Goal: Task Accomplishment & Management: Use online tool/utility

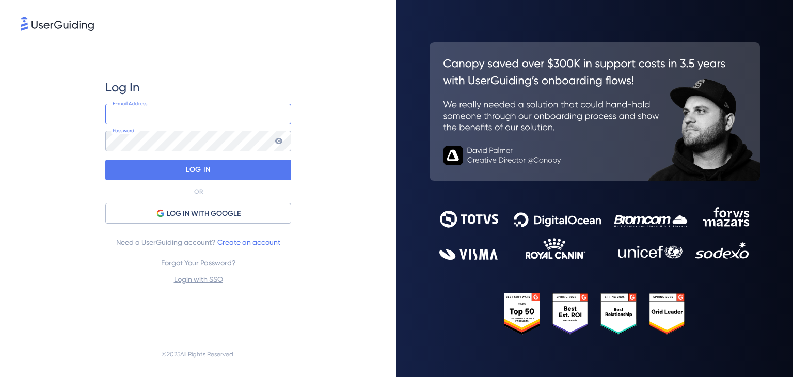
click at [225, 108] on input "email" at bounding box center [198, 114] width 186 height 21
type input "colleen.osullivan@bromcom.com"
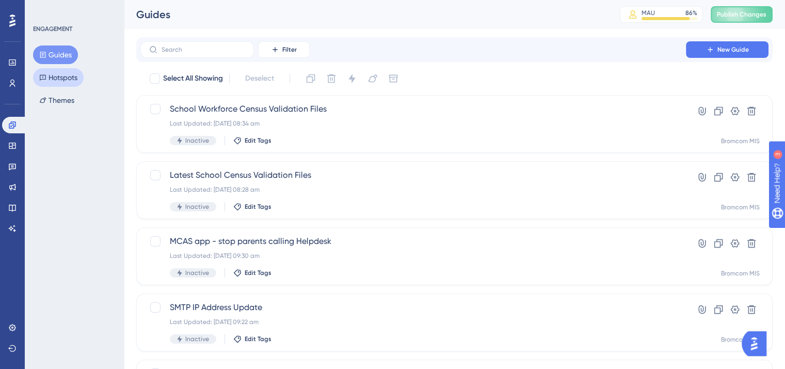
click at [54, 76] on button "Hotspots" at bounding box center [58, 77] width 51 height 19
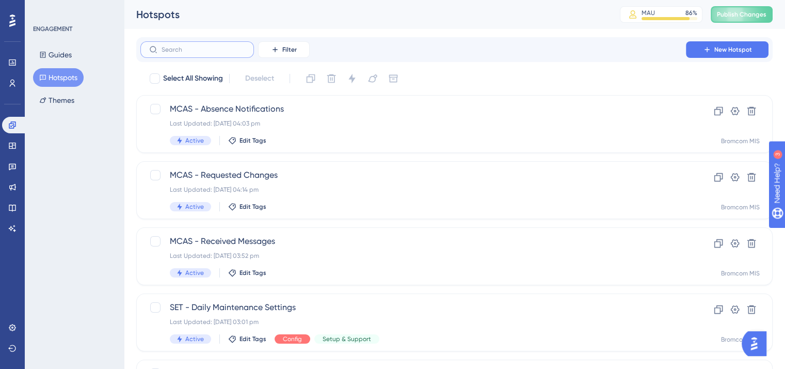
click at [176, 46] on input "text" at bounding box center [204, 49] width 84 height 7
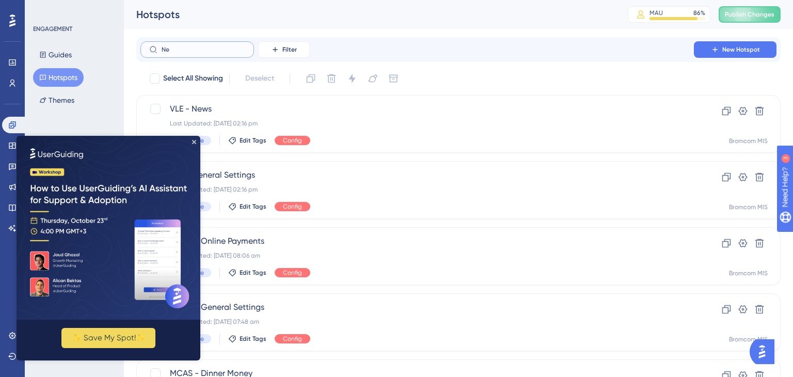
type input "N"
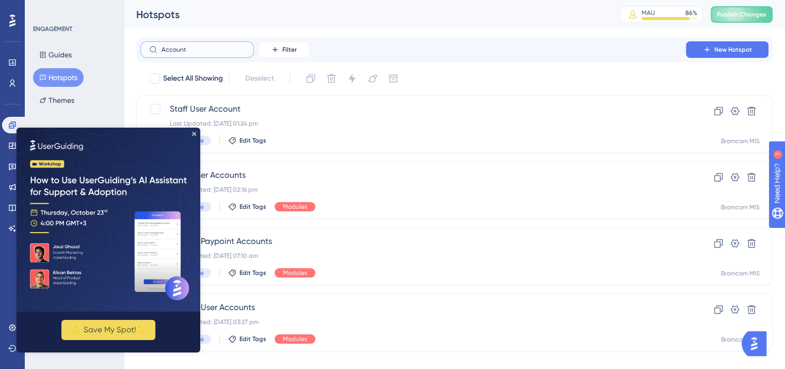
type input "Account"
click at [193, 138] on img at bounding box center [109, 220] width 184 height 184
click at [194, 132] on icon "Close Preview" at bounding box center [194, 134] width 4 height 4
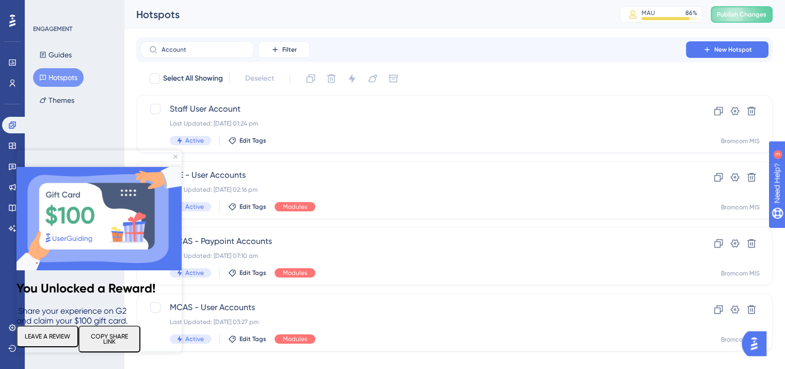
click at [175, 167] on img at bounding box center [99, 218] width 165 height 103
click at [174, 156] on icon "Close Preview" at bounding box center [175, 156] width 4 height 4
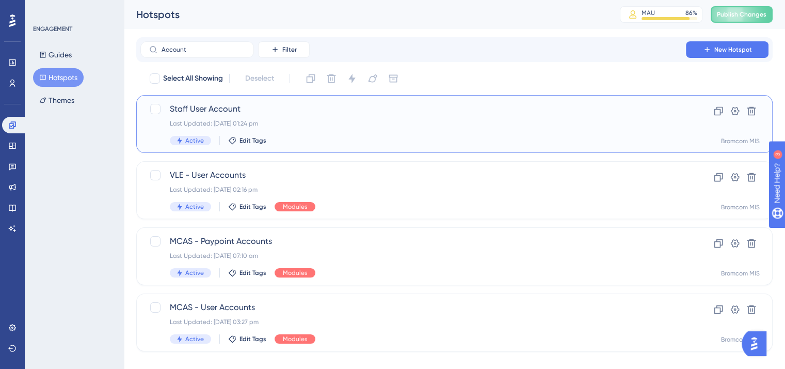
click at [210, 107] on span "Staff User Account" at bounding box center [413, 109] width 487 height 12
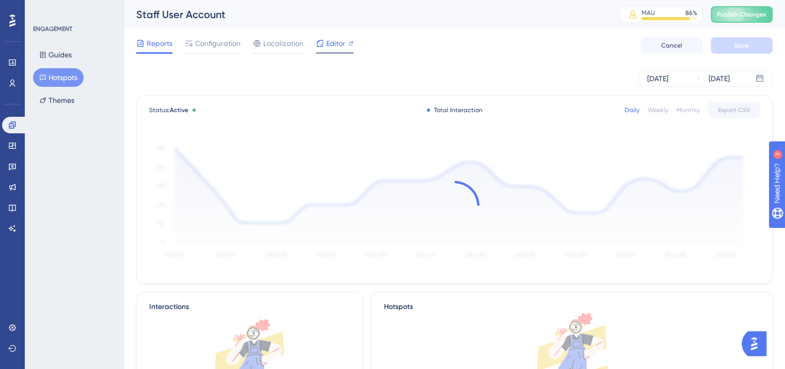
click at [339, 50] on div "Editor" at bounding box center [335, 45] width 38 height 17
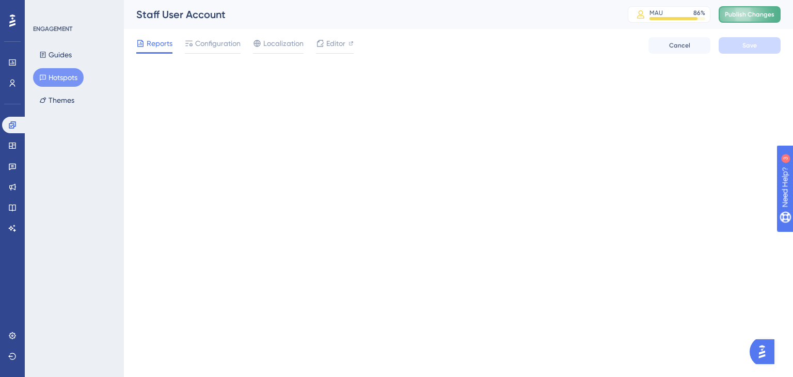
click at [741, 15] on span "Publish Changes" at bounding box center [750, 14] width 50 height 8
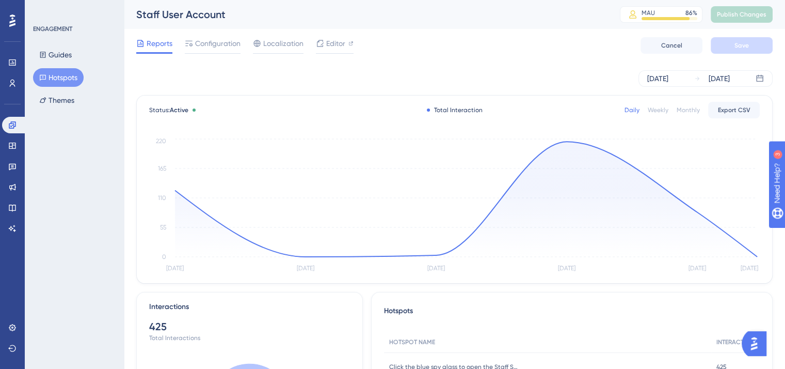
click at [399, 79] on div "Oct 02 2025 Oct 07 2025" at bounding box center [454, 78] width 637 height 17
